Goal: Browse casually

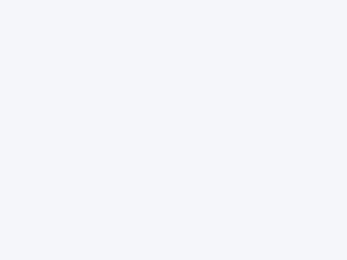
click at [174, 130] on div at bounding box center [173, 130] width 347 height 260
